Goal: Transaction & Acquisition: Download file/media

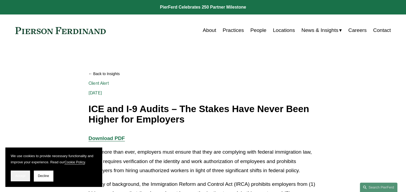
click at [21, 175] on span "Accept" at bounding box center [20, 176] width 10 height 4
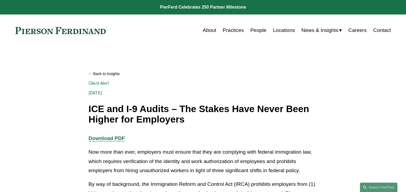
scroll to position [27, 0]
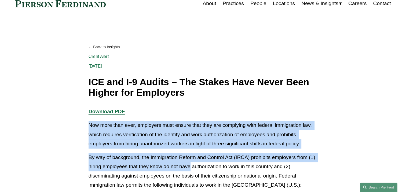
drag, startPoint x: 89, startPoint y: 124, endPoint x: 190, endPoint y: 163, distance: 107.7
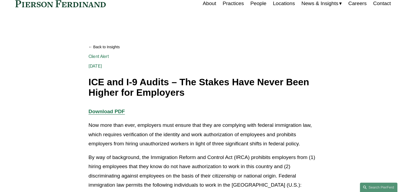
scroll to position [107, 0]
